Goal: Task Accomplishment & Management: Use online tool/utility

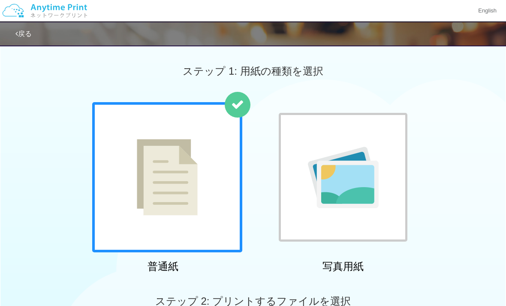
click at [151, 183] on img at bounding box center [167, 177] width 61 height 76
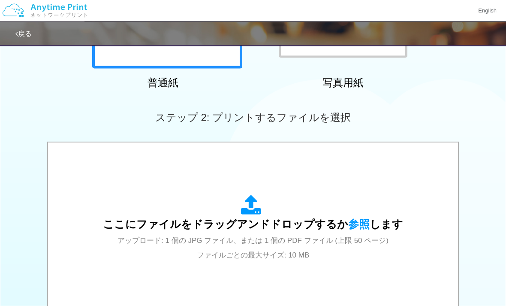
scroll to position [184, 0]
click at [361, 222] on span "参照" at bounding box center [358, 224] width 21 height 12
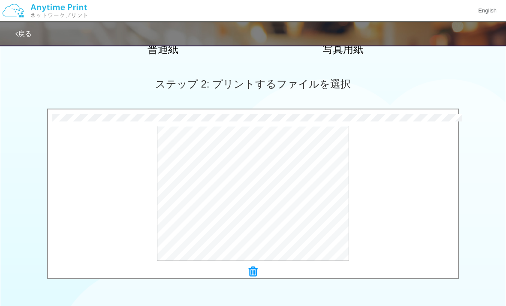
scroll to position [221, 0]
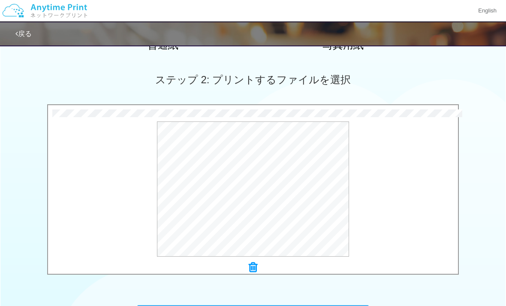
click at [0, 0] on button "プレビュー" at bounding box center [0, 0] width 0 height 0
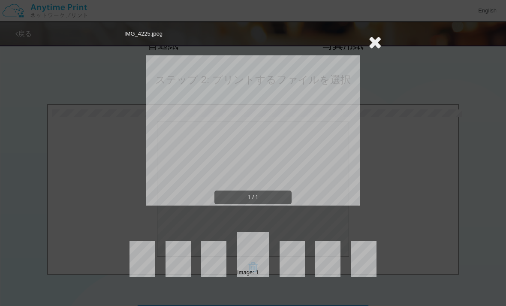
click at [374, 43] on icon at bounding box center [375, 41] width 13 height 17
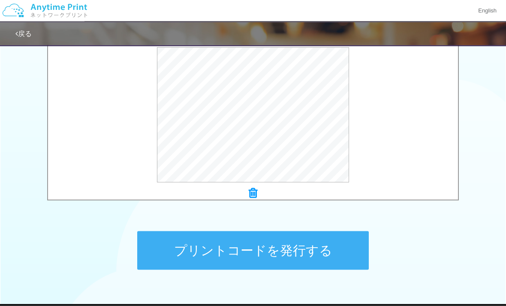
scroll to position [319, 0]
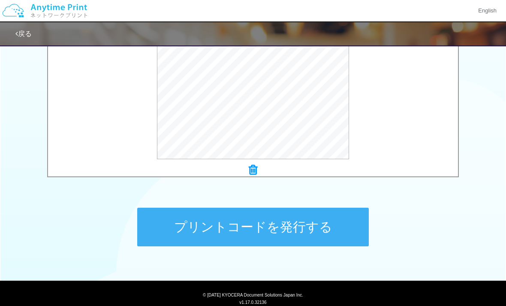
click at [201, 231] on button "プリントコードを発行する" at bounding box center [253, 227] width 232 height 39
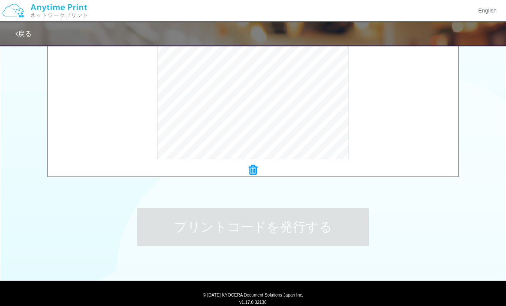
scroll to position [0, 0]
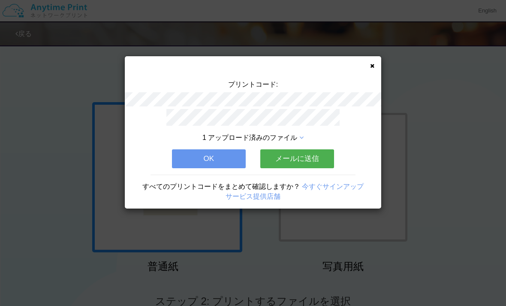
click at [209, 157] on button "OK" at bounding box center [209, 158] width 74 height 19
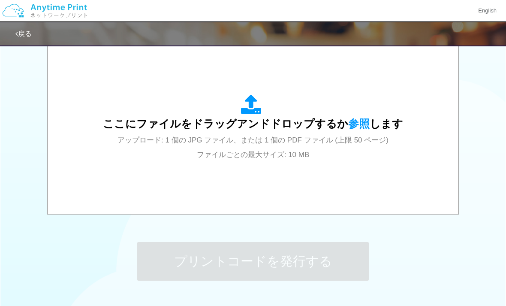
scroll to position [239, 0]
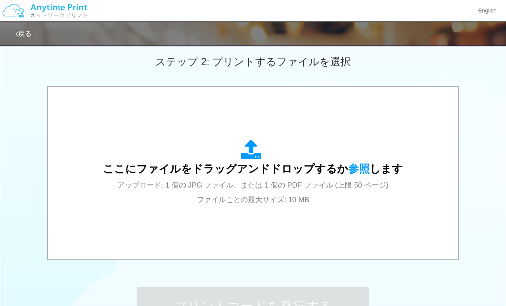
click at [366, 163] on span "ここにファイルをドラッグアンドドロップするか 参照 します" at bounding box center [253, 169] width 300 height 12
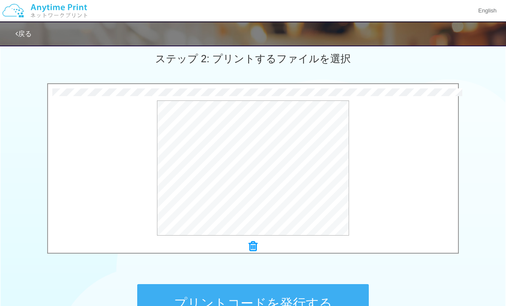
scroll to position [274, 0]
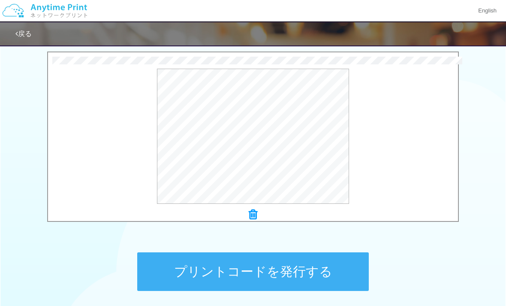
click at [215, 272] on button "プリントコードを発行する" at bounding box center [253, 271] width 232 height 39
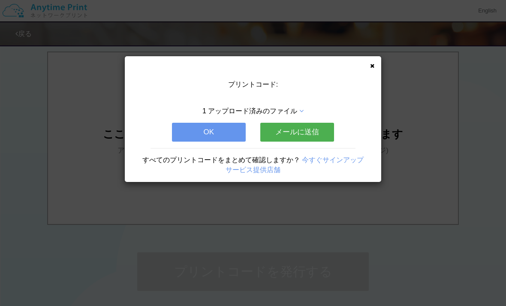
scroll to position [0, 0]
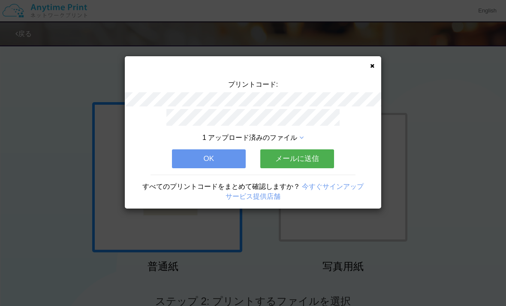
click at [286, 156] on button "メールに送信" at bounding box center [297, 158] width 74 height 19
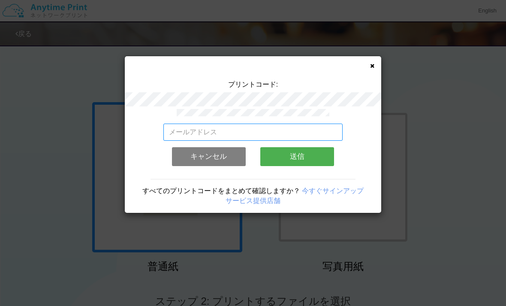
click at [184, 139] on input "email" at bounding box center [253, 132] width 180 height 17
type input "[DOMAIN_NAME][EMAIL_ADDRESS][DOMAIN_NAME]"
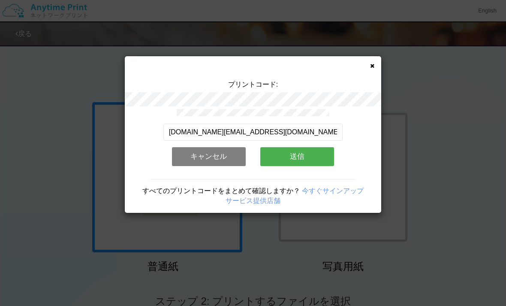
click at [295, 157] on button "送信" at bounding box center [297, 156] width 74 height 19
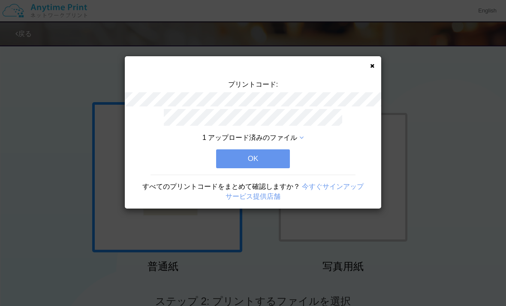
click at [252, 162] on button "OK" at bounding box center [253, 158] width 74 height 19
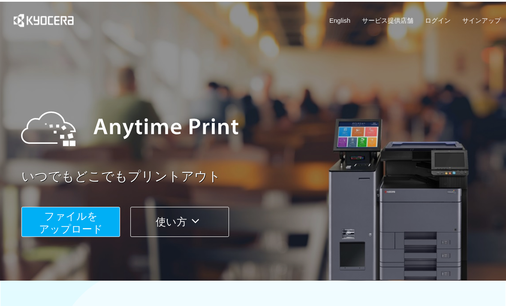
scroll to position [28, 0]
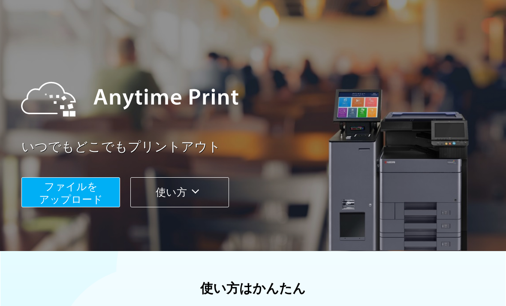
click at [68, 195] on span "ファイルを ​​アップロード" at bounding box center [71, 193] width 64 height 24
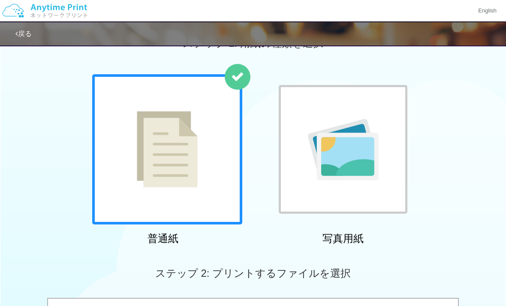
click at [164, 181] on img at bounding box center [167, 149] width 61 height 76
click at [300, 196] on div at bounding box center [343, 149] width 129 height 129
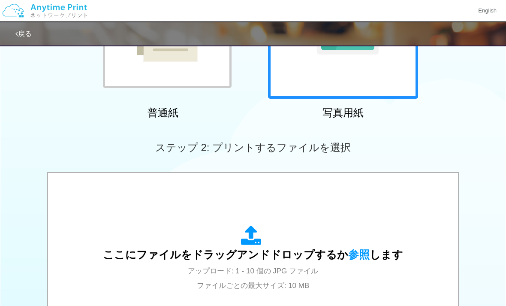
scroll to position [153, 0]
click at [248, 245] on icon at bounding box center [253, 236] width 24 height 21
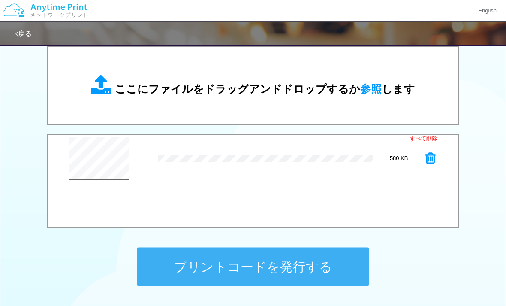
click at [192, 266] on button "プリントコードを発行する" at bounding box center [253, 267] width 232 height 39
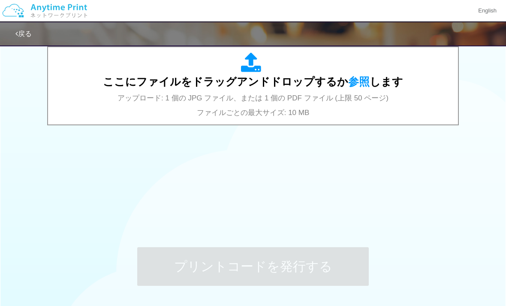
scroll to position [0, 0]
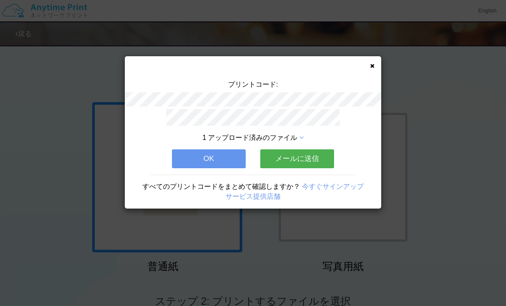
click at [371, 68] on icon at bounding box center [372, 66] width 4 height 6
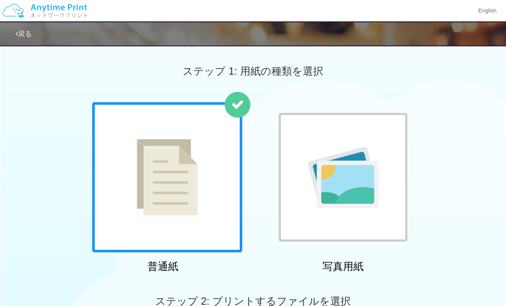
click at [145, 168] on img at bounding box center [167, 177] width 61 height 76
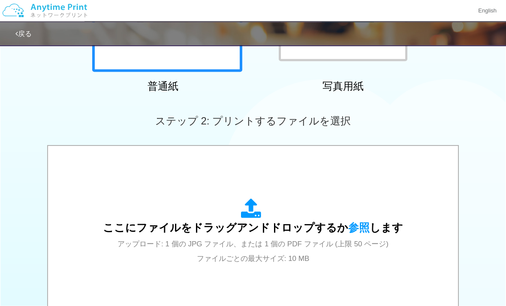
scroll to position [181, 0]
click at [266, 230] on span "ここにファイルをドラッグアンドドロップするか 参照 します" at bounding box center [253, 227] width 300 height 12
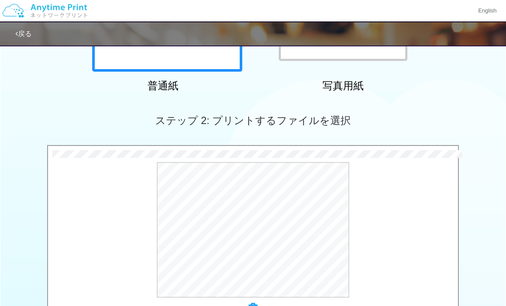
click at [0, 0] on button "プレビュー" at bounding box center [0, 0] width 0 height 0
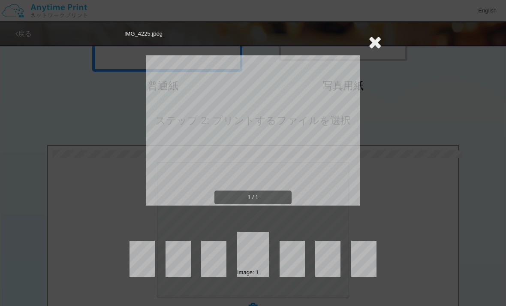
click at [300, 290] on div "IMG_4225.jpeg 1 / 1 Image: 1" at bounding box center [253, 153] width 506 height 306
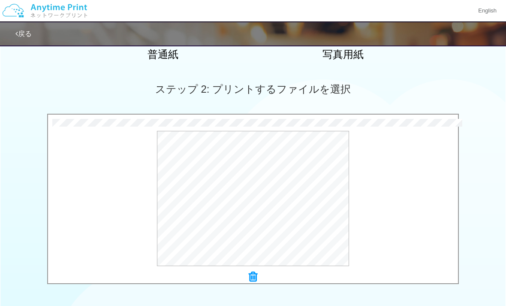
scroll to position [319, 0]
